Goal: Transaction & Acquisition: Purchase product/service

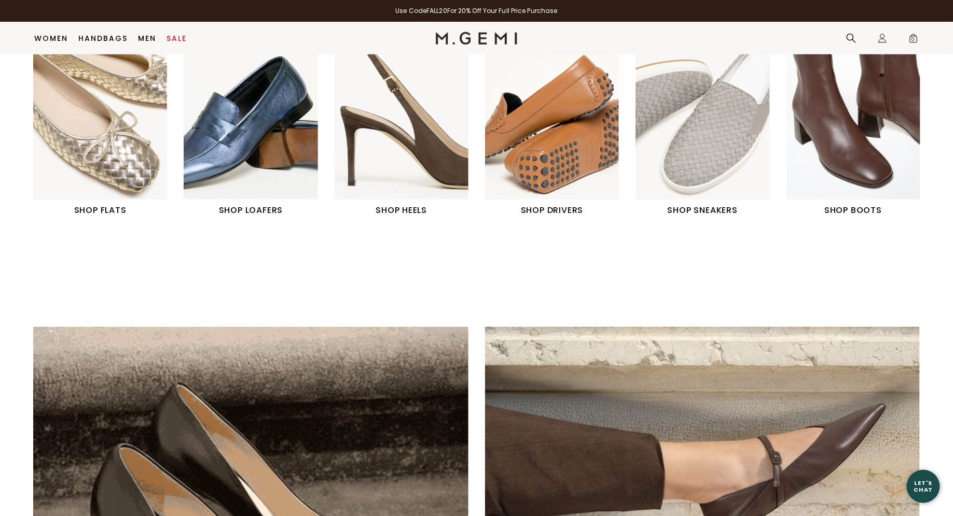
scroll to position [497, 0]
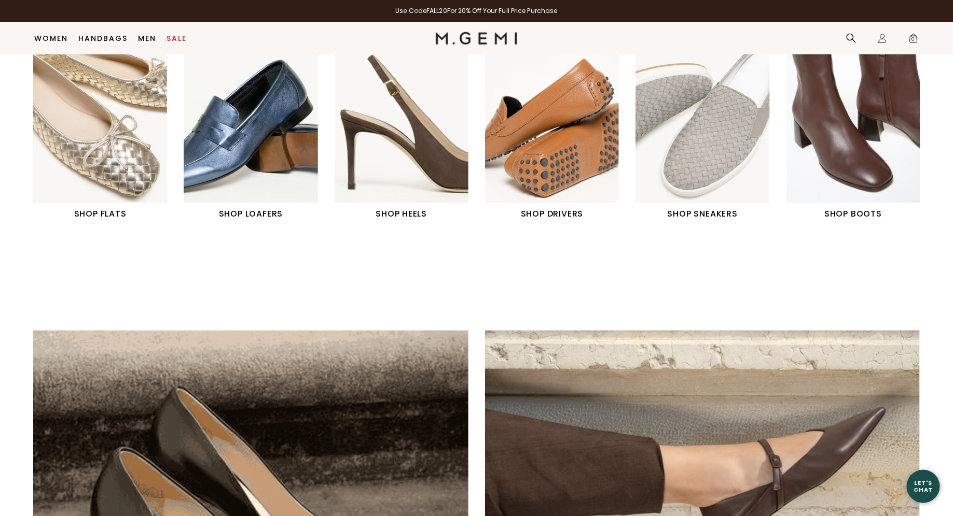
click at [576, 153] on img "4 / 6" at bounding box center [552, 119] width 134 height 167
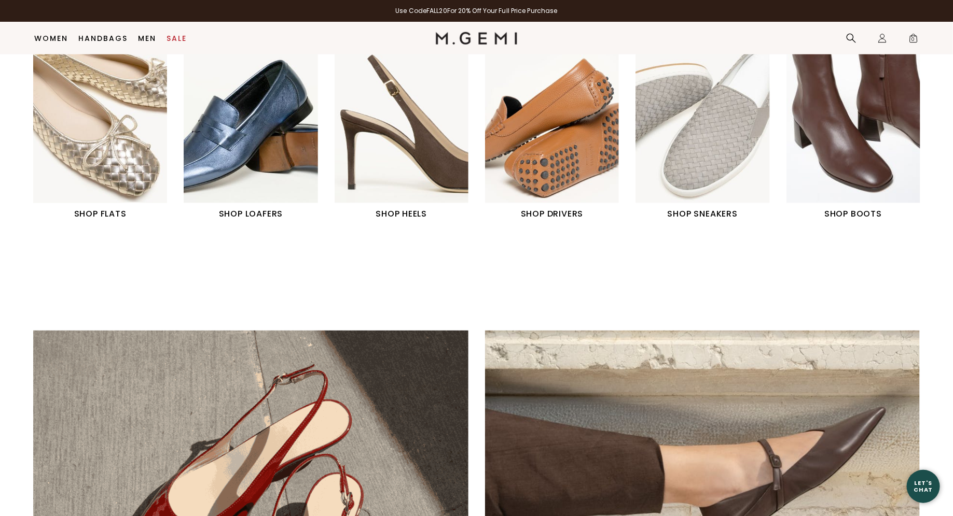
click at [565, 214] on h1 "SHOP DRIVERS" at bounding box center [552, 214] width 134 height 12
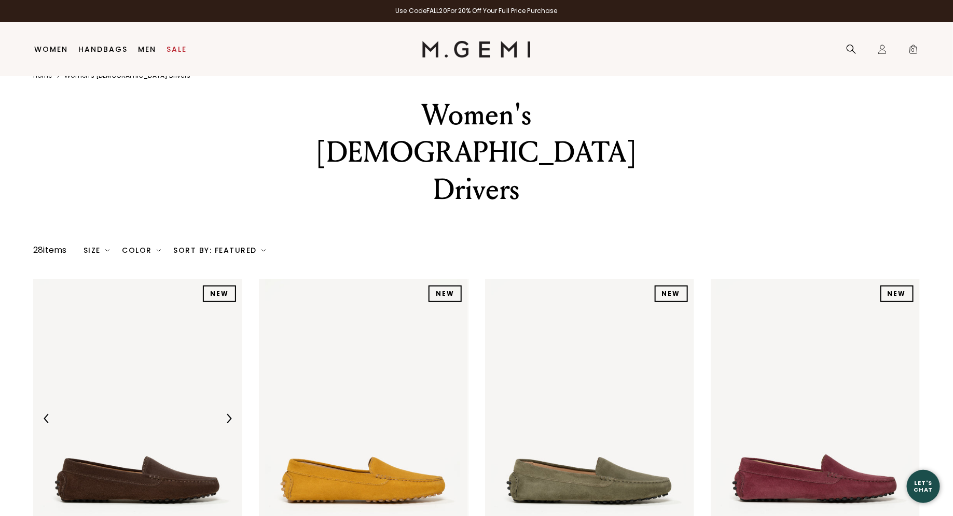
scroll to position [26, 0]
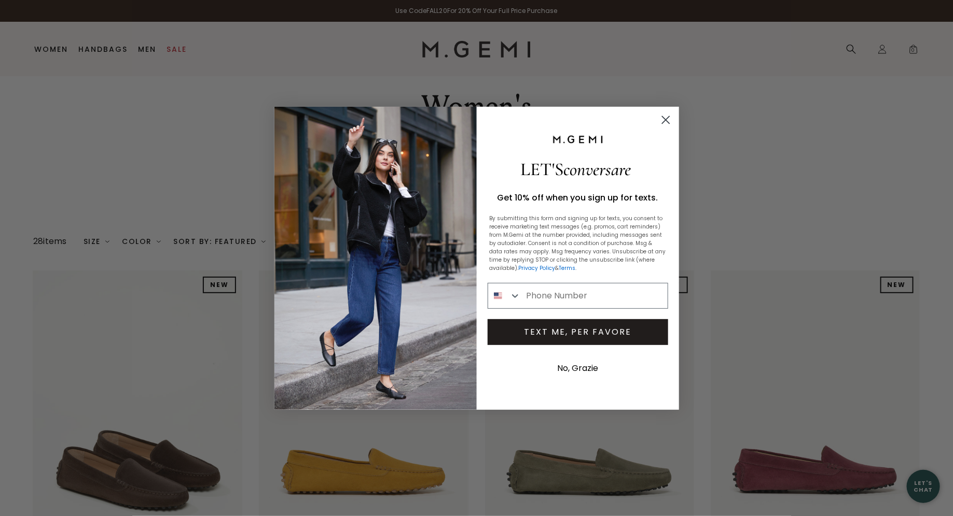
click at [667, 118] on icon "Close dialog" at bounding box center [665, 119] width 7 height 7
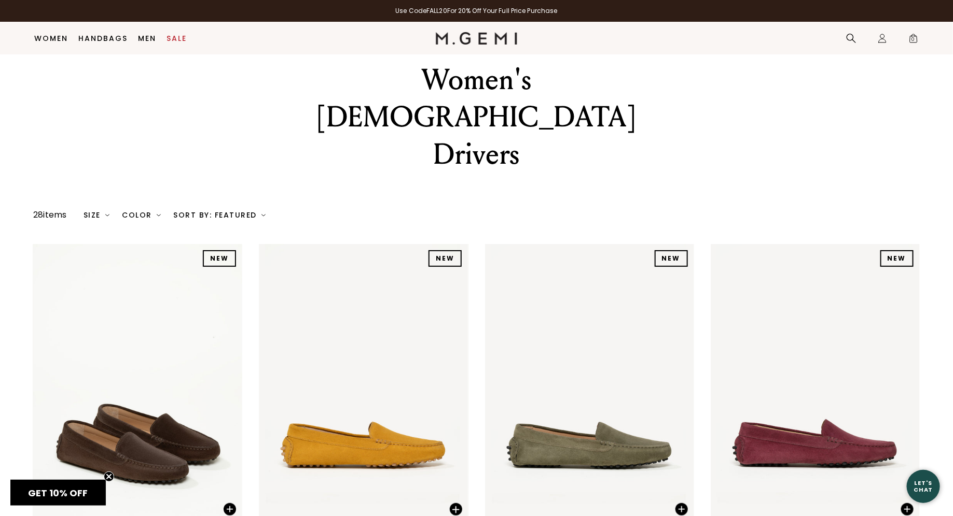
scroll to position [30, 0]
click at [181, 37] on link "Sale" at bounding box center [177, 38] width 20 height 8
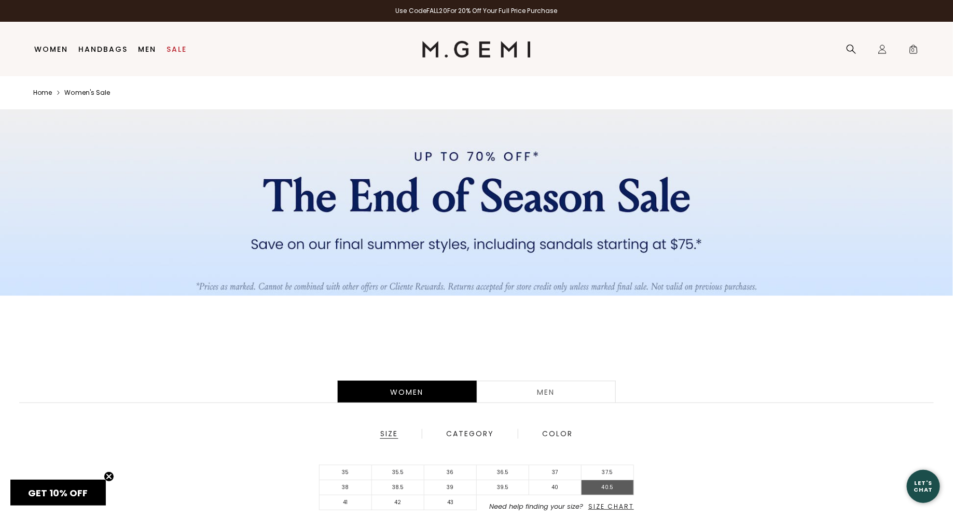
click at [609, 486] on li "40.5" at bounding box center [607, 488] width 52 height 15
click at [753, 424] on div "Women Men Size Category Color 35 35.5 36 36.5 37 37.5 38 38.5 39 39.5 40 40.5 4…" at bounding box center [476, 473] width 953 height 226
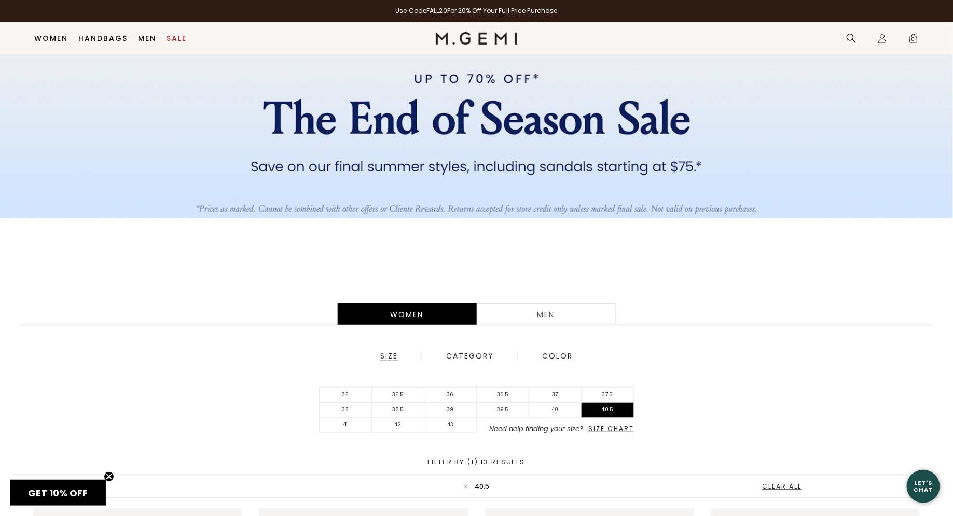
scroll to position [81, 0]
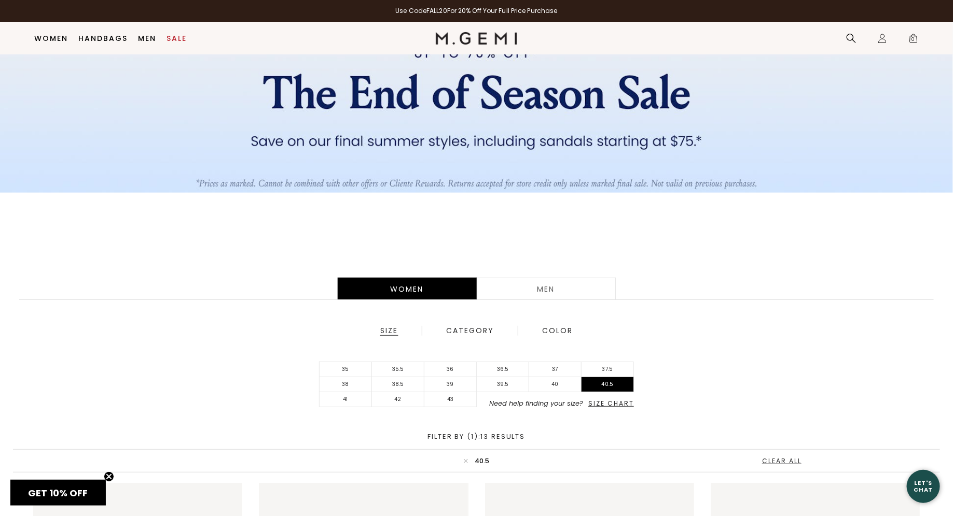
click at [623, 404] on span "Size Chart" at bounding box center [611, 403] width 46 height 9
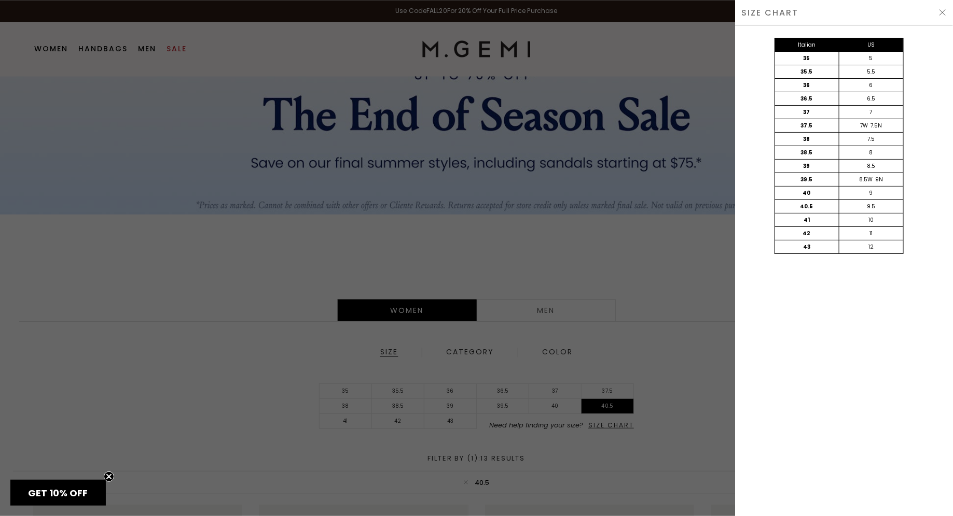
scroll to position [0, 0]
click at [681, 354] on div at bounding box center [476, 258] width 953 height 516
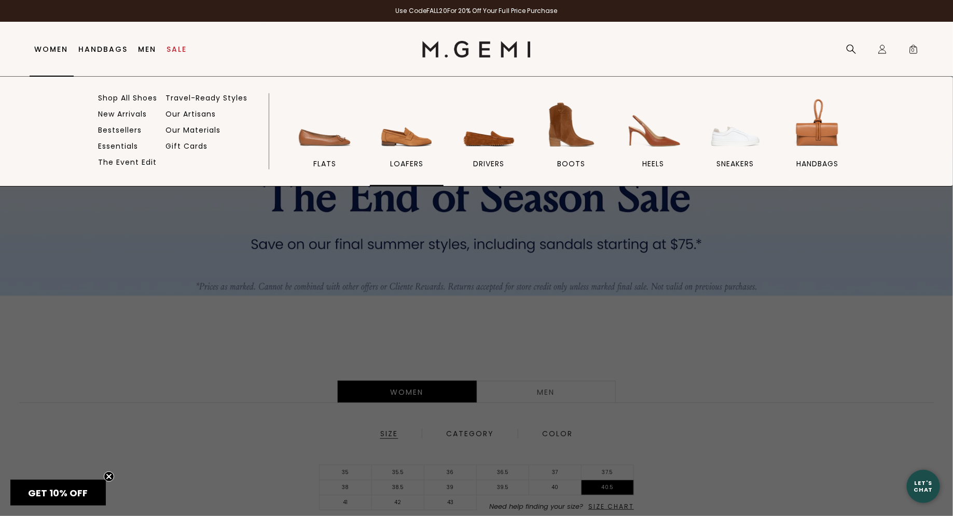
click at [408, 141] on img at bounding box center [407, 125] width 58 height 58
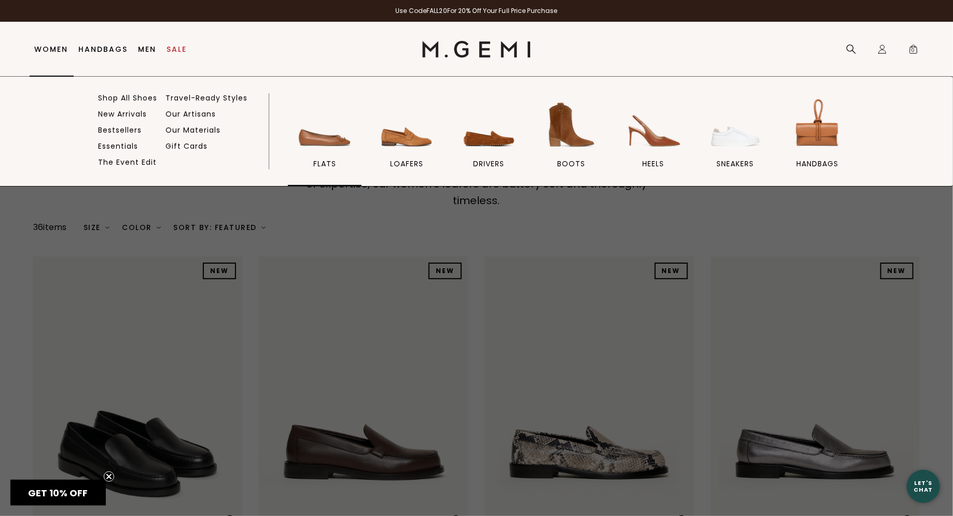
click at [333, 139] on img at bounding box center [325, 125] width 58 height 58
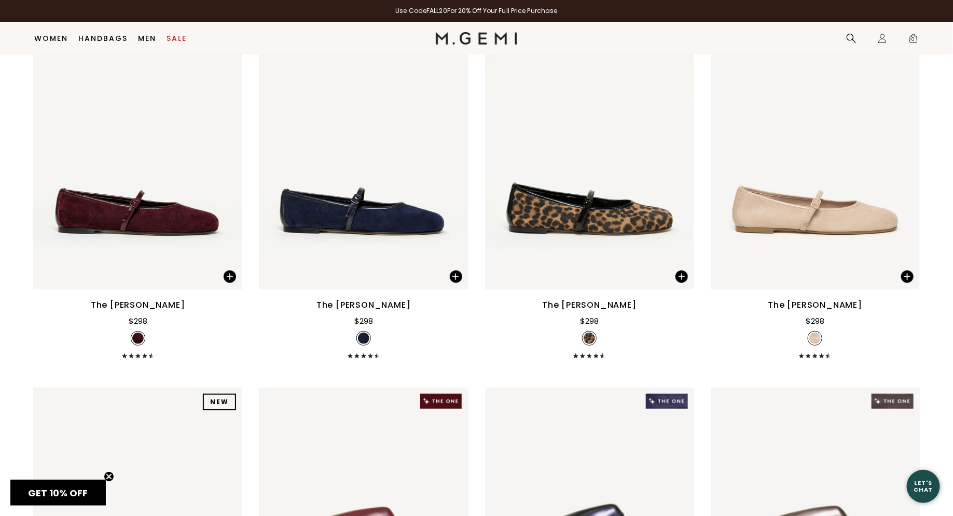
scroll to position [2078, 0]
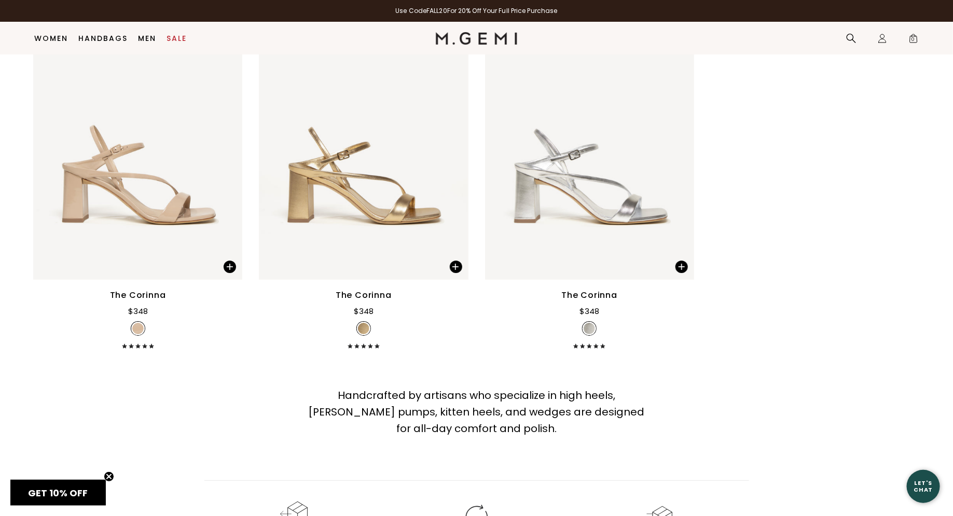
scroll to position [3608, 0]
